Goal: Transaction & Acquisition: Purchase product/service

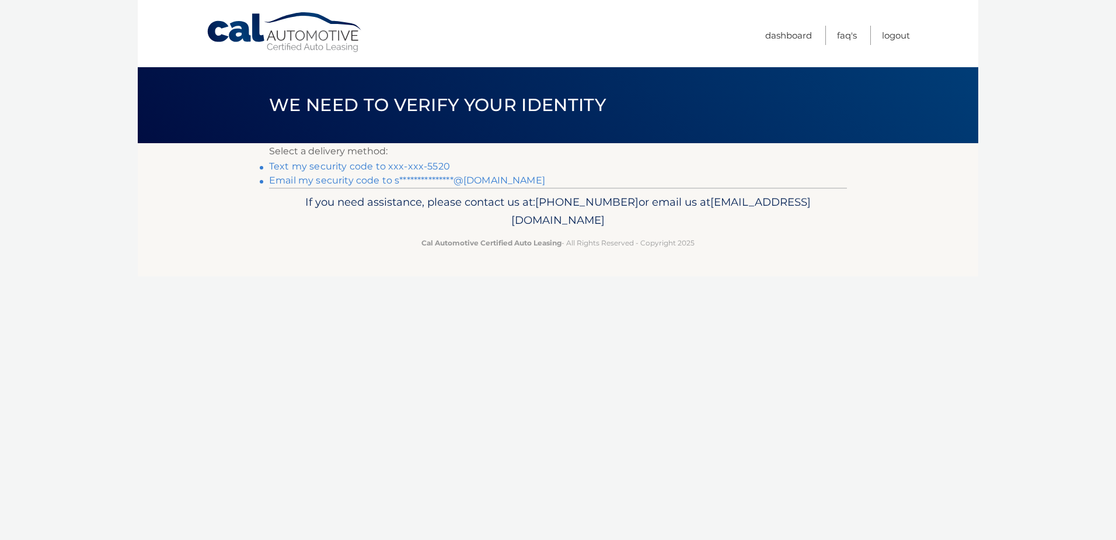
click at [351, 181] on link "**********" at bounding box center [407, 180] width 276 height 11
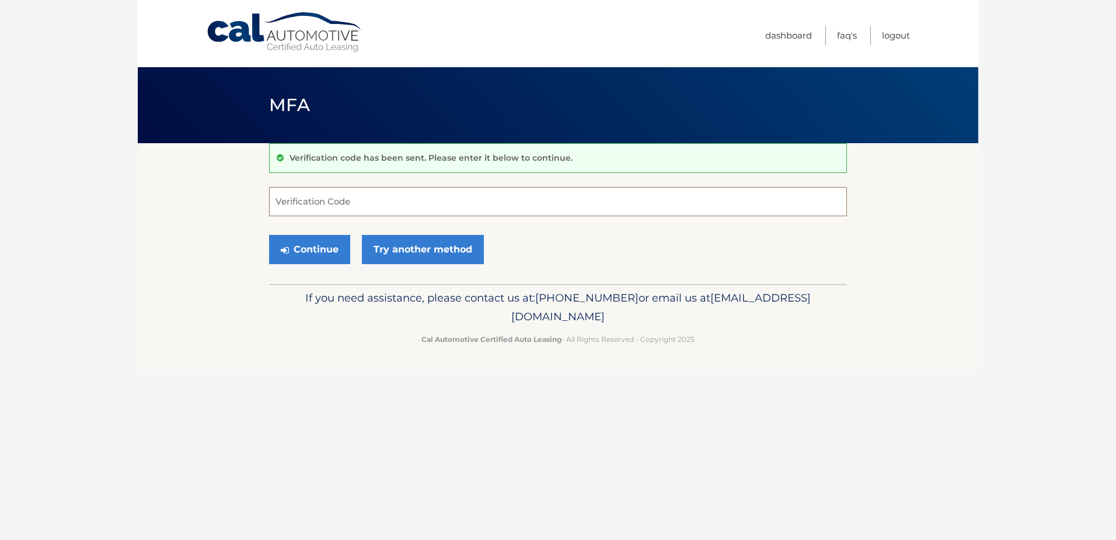
click at [315, 203] on input "Verification Code" at bounding box center [558, 201] width 578 height 29
paste input "478273"
type input "478273"
click at [304, 255] on button "Continue" at bounding box center [309, 249] width 81 height 29
drag, startPoint x: 308, startPoint y: 209, endPoint x: 242, endPoint y: 209, distance: 66.0
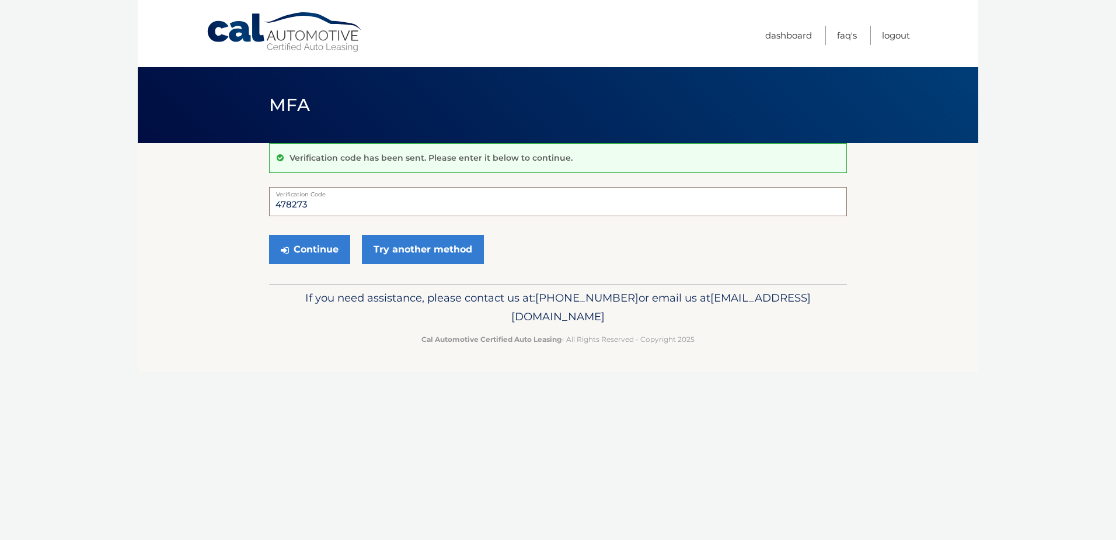
click at [242, 209] on section "Verification code has been sent. Please enter it below to continue. 478273 Veri…" at bounding box center [558, 213] width 841 height 141
type input "478273"
click at [291, 244] on button "Continue" at bounding box center [309, 249] width 81 height 29
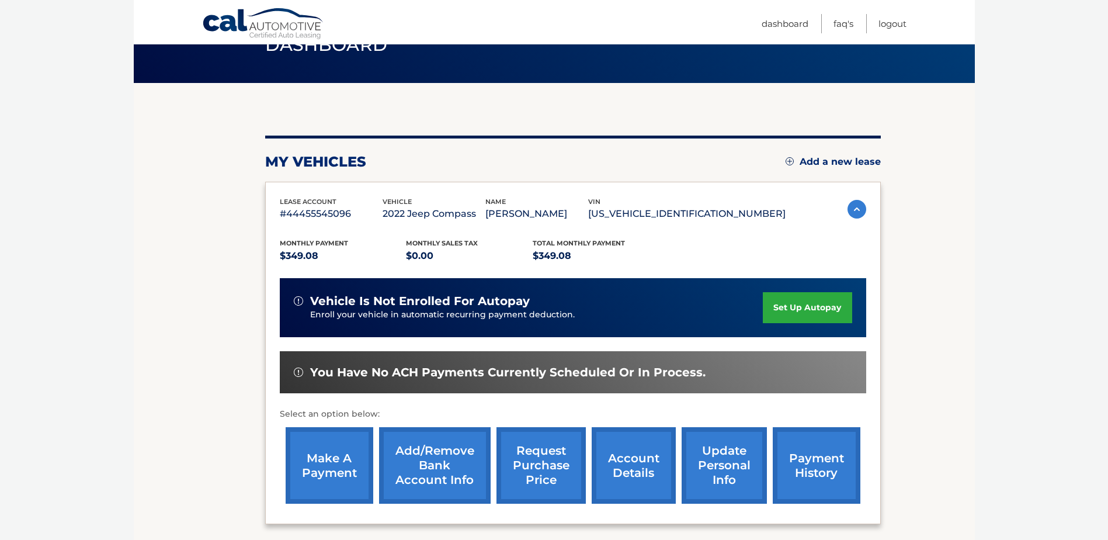
scroll to position [168, 0]
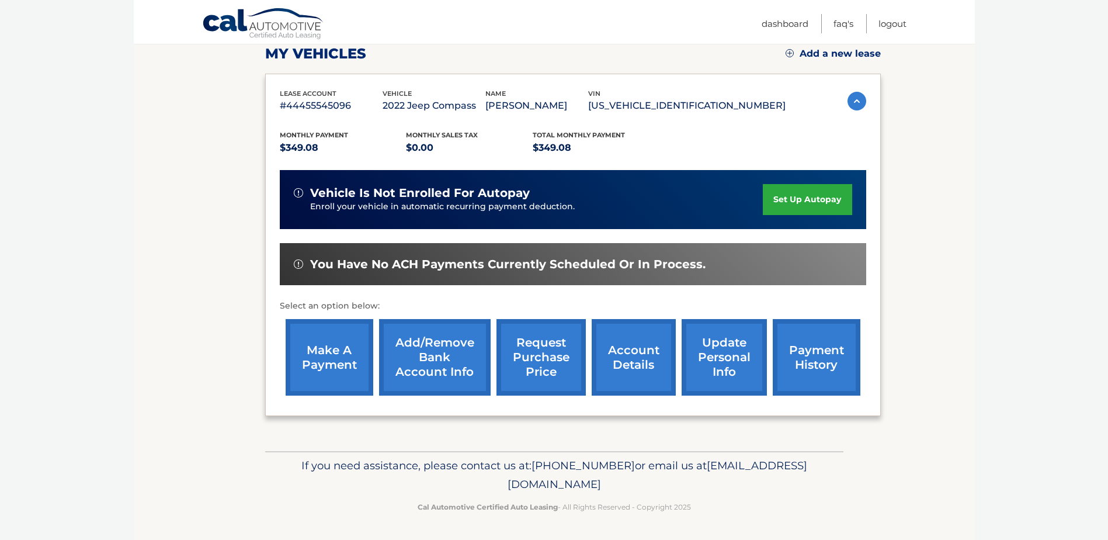
click at [342, 346] on link "make a payment" at bounding box center [330, 357] width 88 height 76
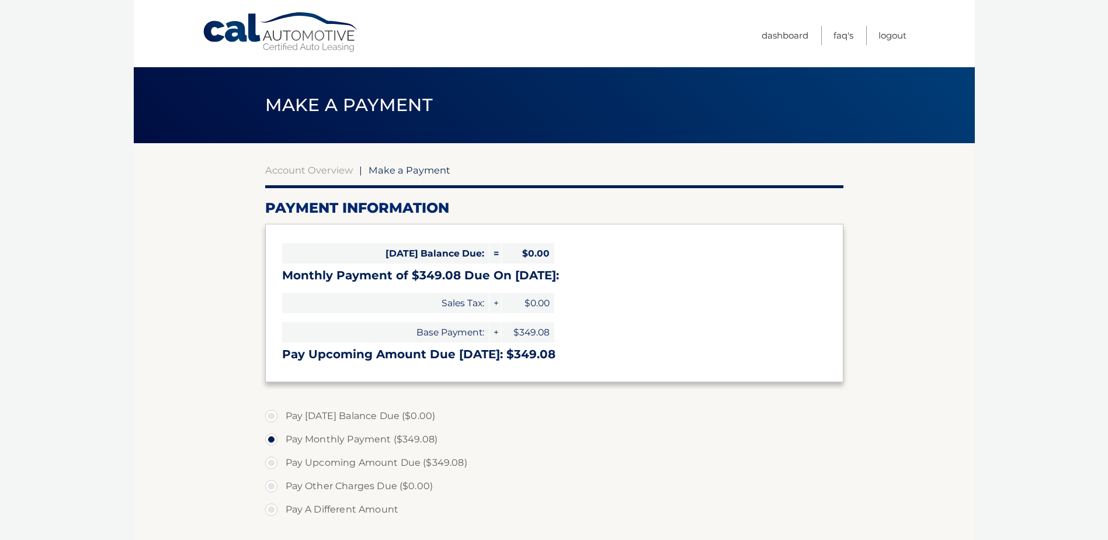
select select "ZjEwMDlmYzMtMzc4YS00ZDVkLWJjYmUtOTAzMmNkMWRjYjM0"
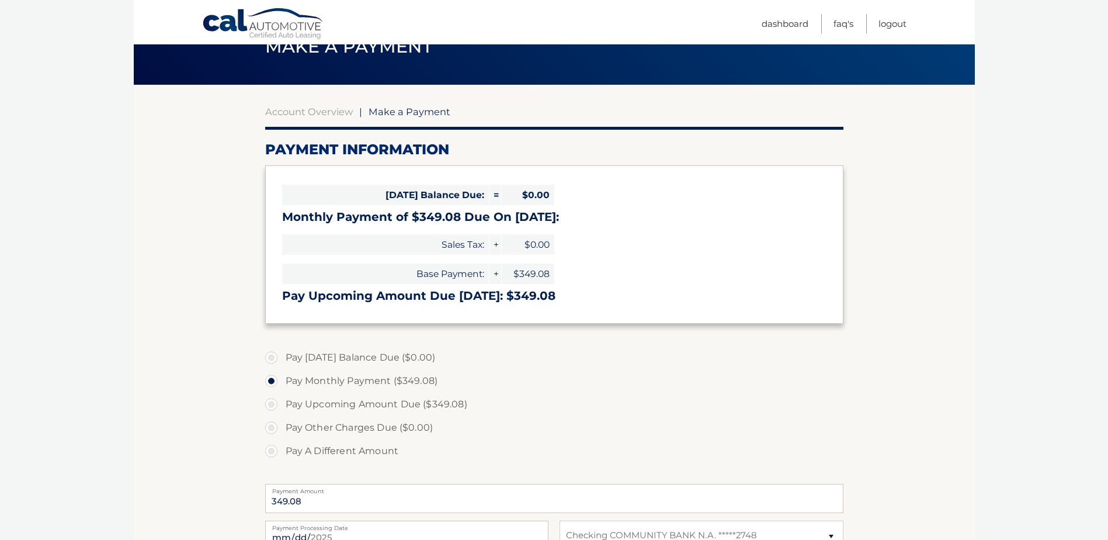
click at [274, 402] on label "Pay Upcoming Amount Due ($349.08)" at bounding box center [554, 403] width 578 height 23
click at [274, 402] on input "Pay Upcoming Amount Due ($349.08)" at bounding box center [276, 401] width 12 height 19
radio input "true"
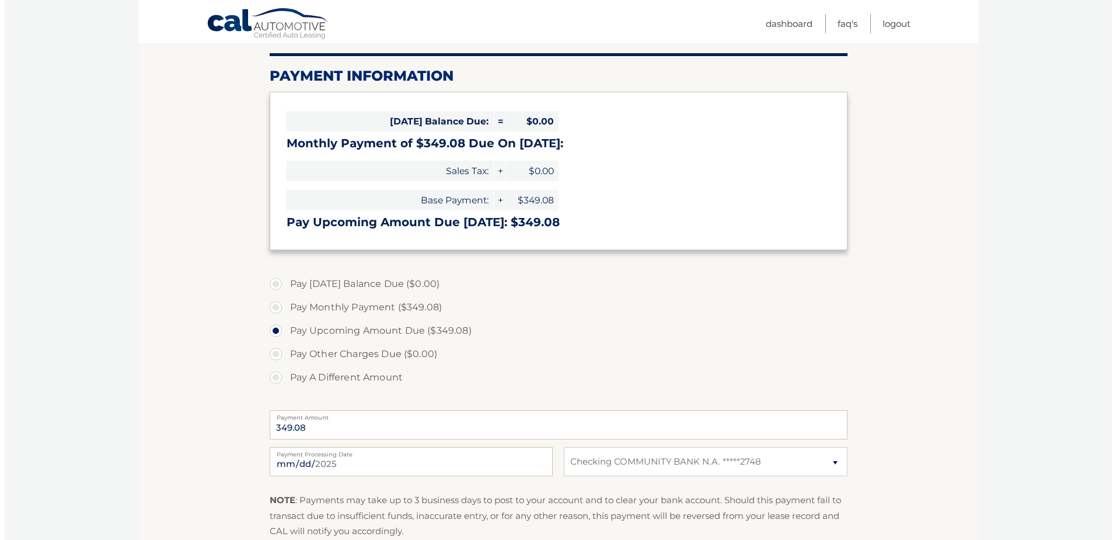
scroll to position [234, 0]
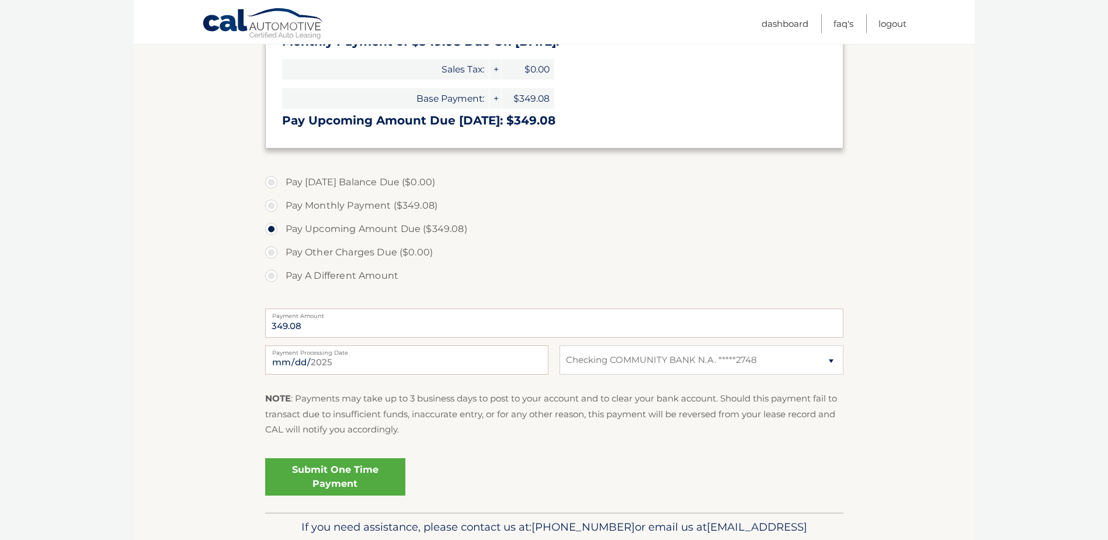
click at [358, 476] on link "Submit One Time Payment" at bounding box center [335, 476] width 140 height 37
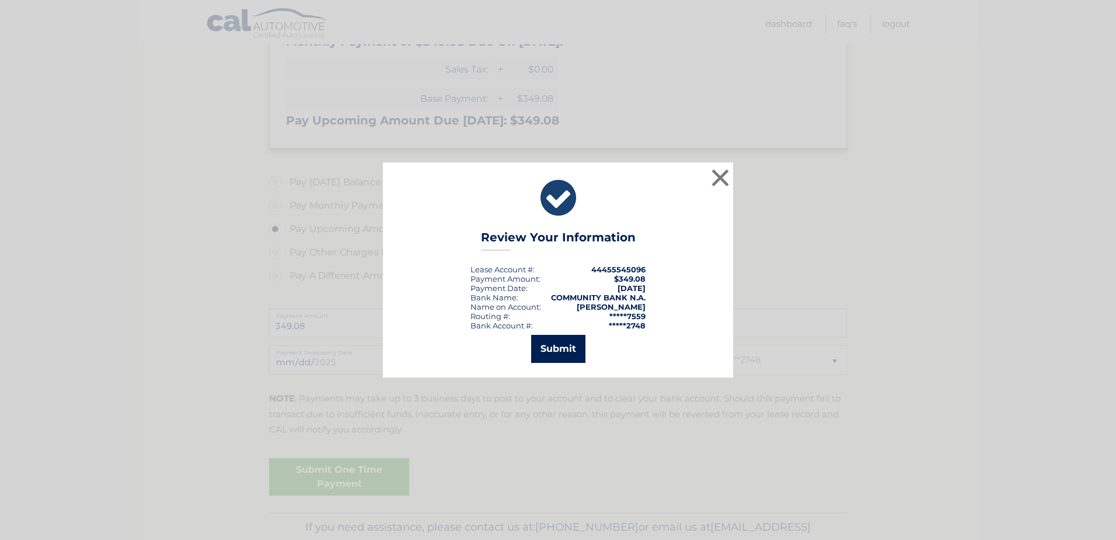
click at [549, 353] on button "Submit" at bounding box center [558, 349] width 54 height 28
